Goal: Task Accomplishment & Management: Use online tool/utility

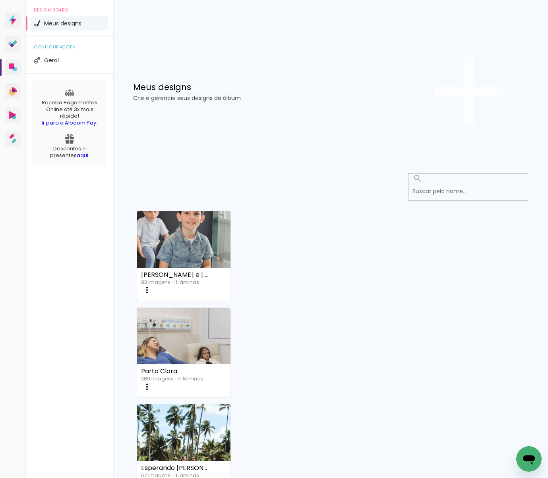
click at [450, 151] on span "Criar um design" at bounding box center [429, 155] width 41 height 8
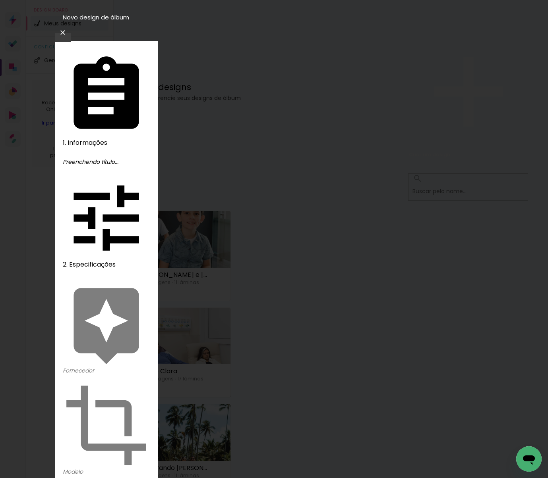
type input "Alice"
type paper-input "Alice"
click at [0, 0] on slot "Avançar" at bounding box center [0, 0] width 0 height 0
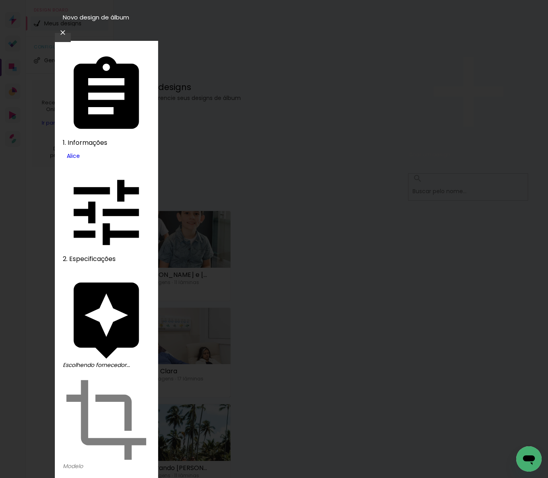
click at [0, 0] on slot "Avançar" at bounding box center [0, 0] width 0 height 0
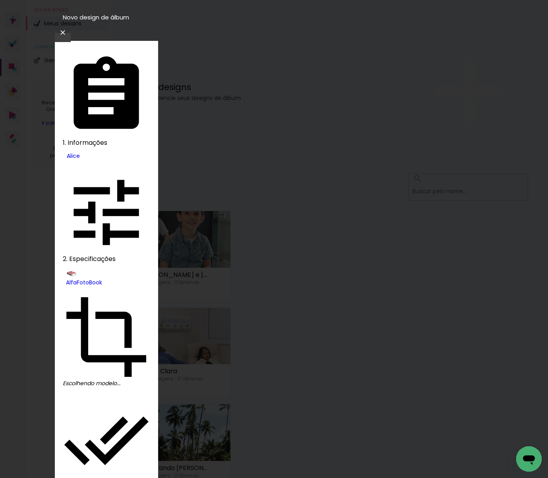
click at [0, 0] on slot "Avançar" at bounding box center [0, 0] width 0 height 0
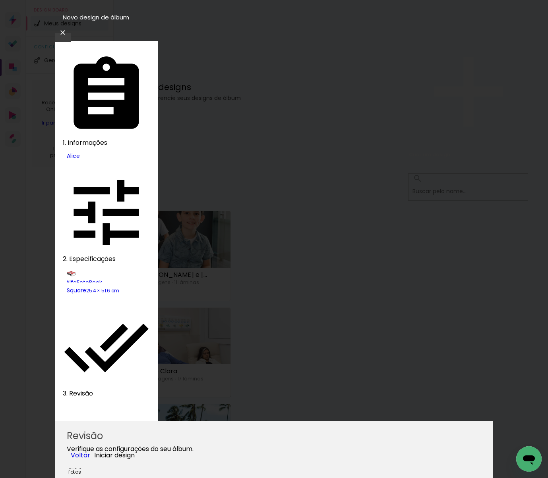
click at [135, 451] on span "Iniciar design" at bounding box center [114, 455] width 40 height 9
